Goal: Information Seeking & Learning: Learn about a topic

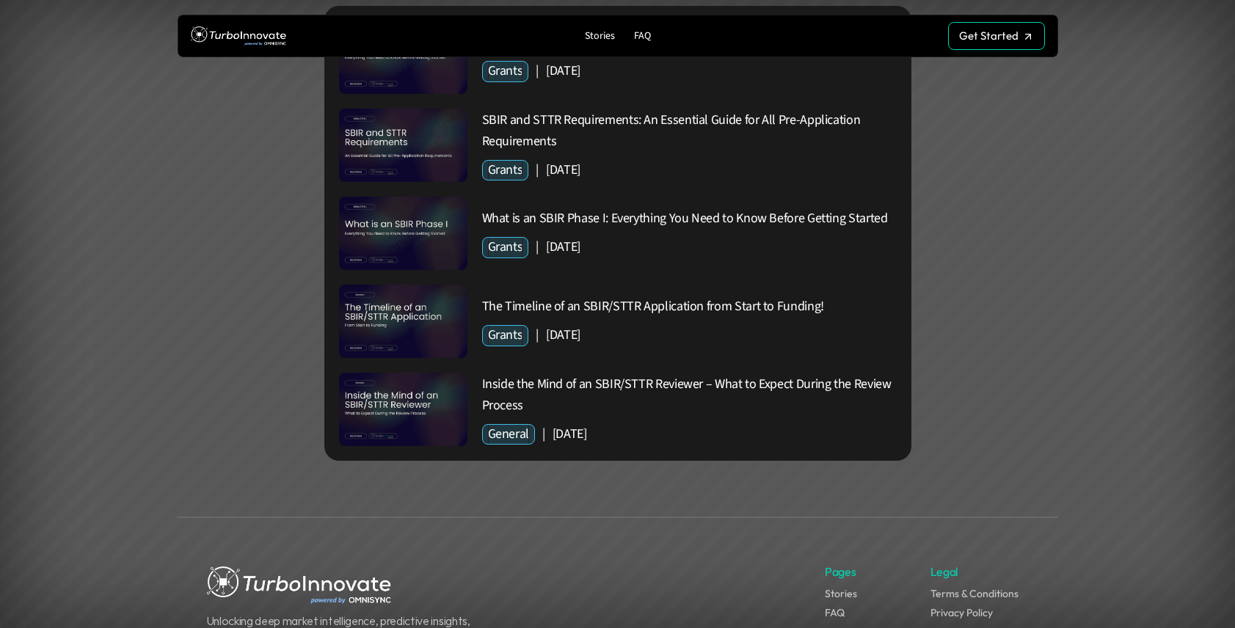
scroll to position [4663, 0]
click at [843, 589] on link "Stories" at bounding box center [841, 595] width 32 height 13
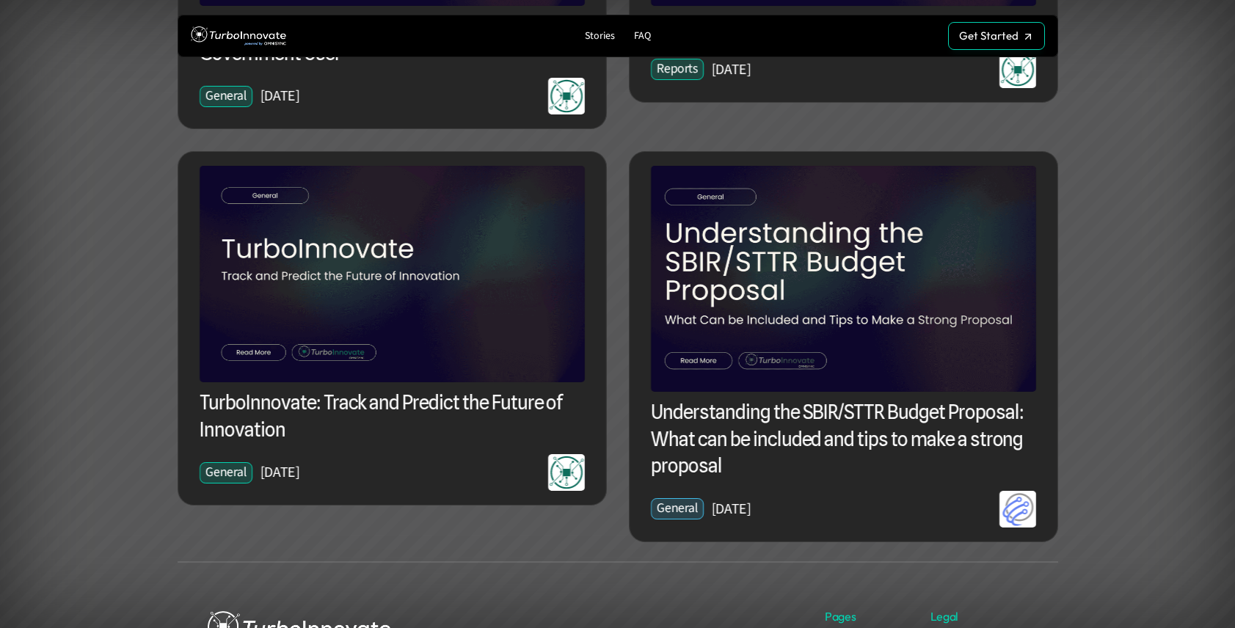
click at [242, 423] on h3 "TurboInnovate: Track and Predict the Future of Innovation" at bounding box center [392, 417] width 385 height 54
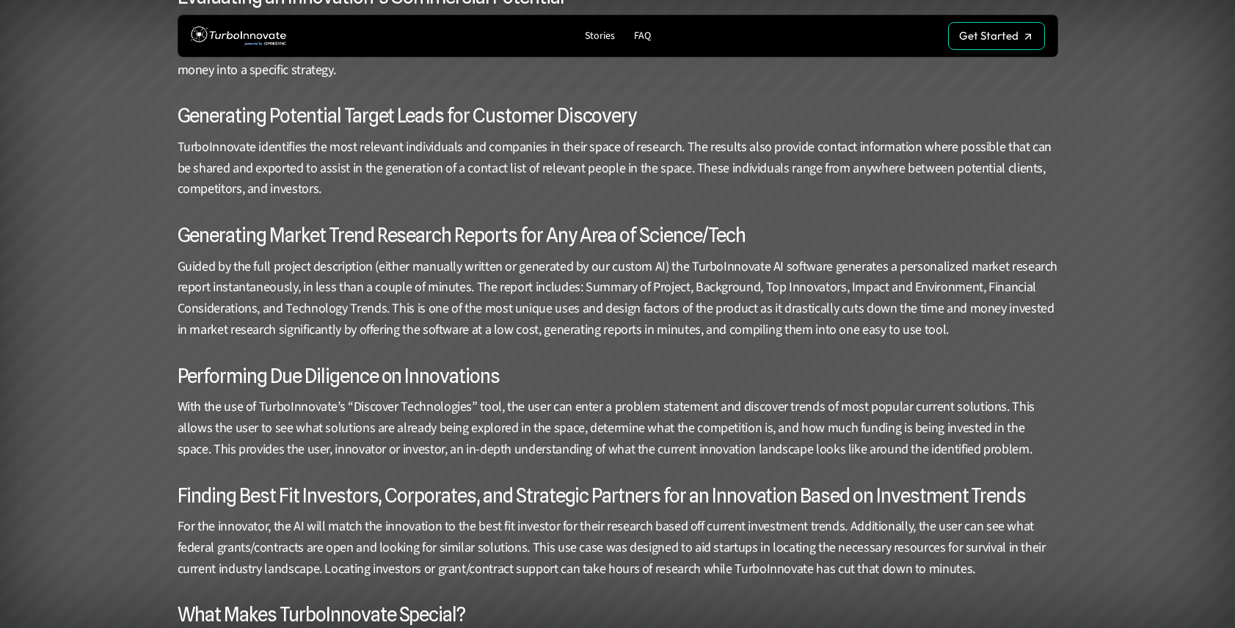
scroll to position [3489, 0]
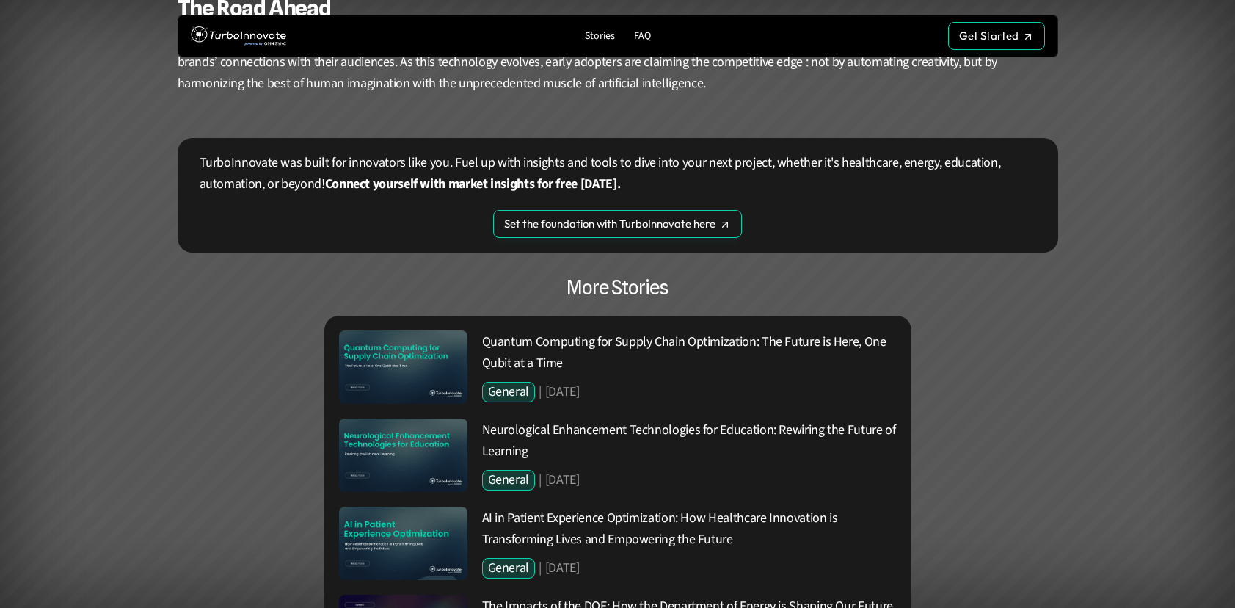
scroll to position [2938, 0]
